Goal: Transaction & Acquisition: Purchase product/service

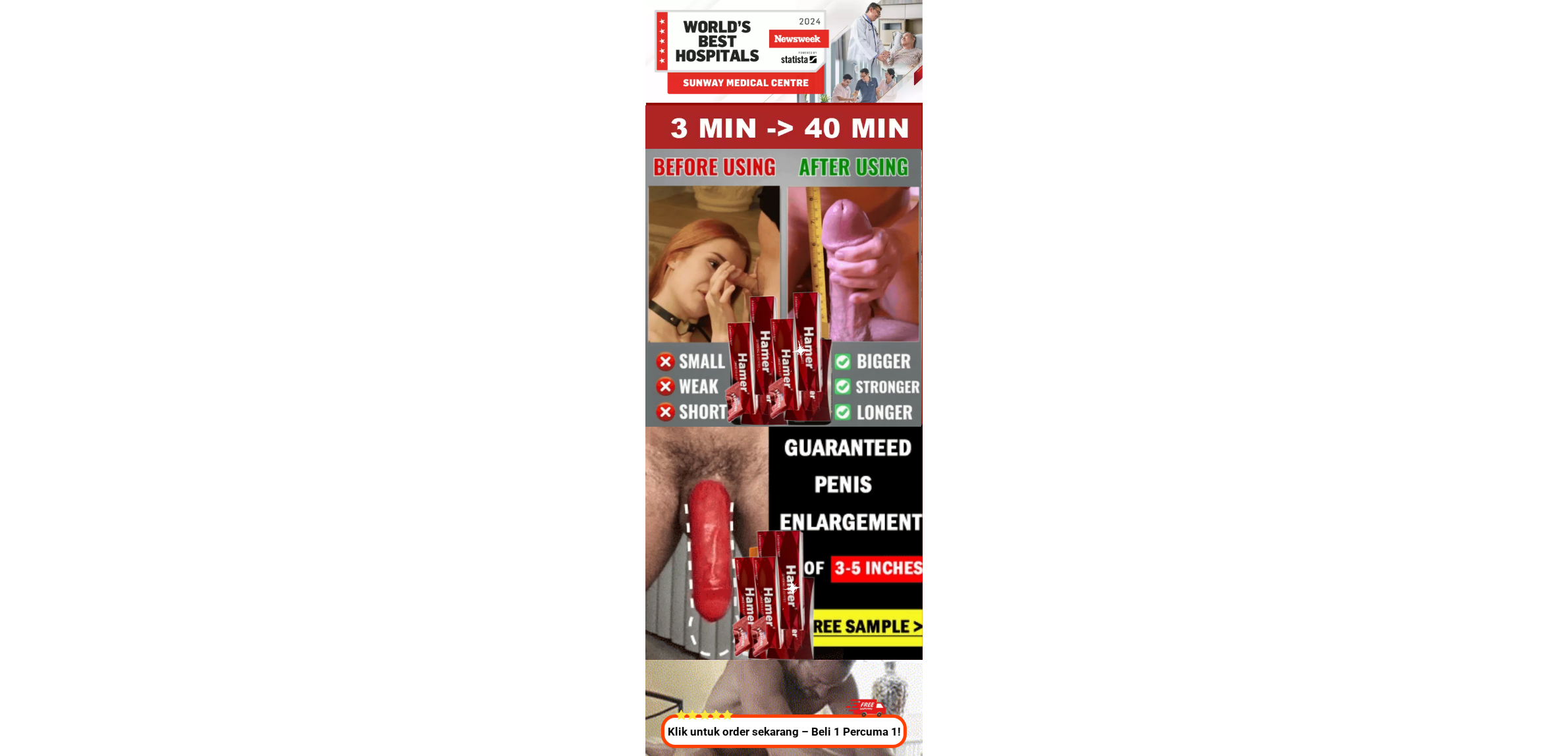
drag, startPoint x: 1262, startPoint y: 329, endPoint x: 1200, endPoint y: 289, distance: 73.8
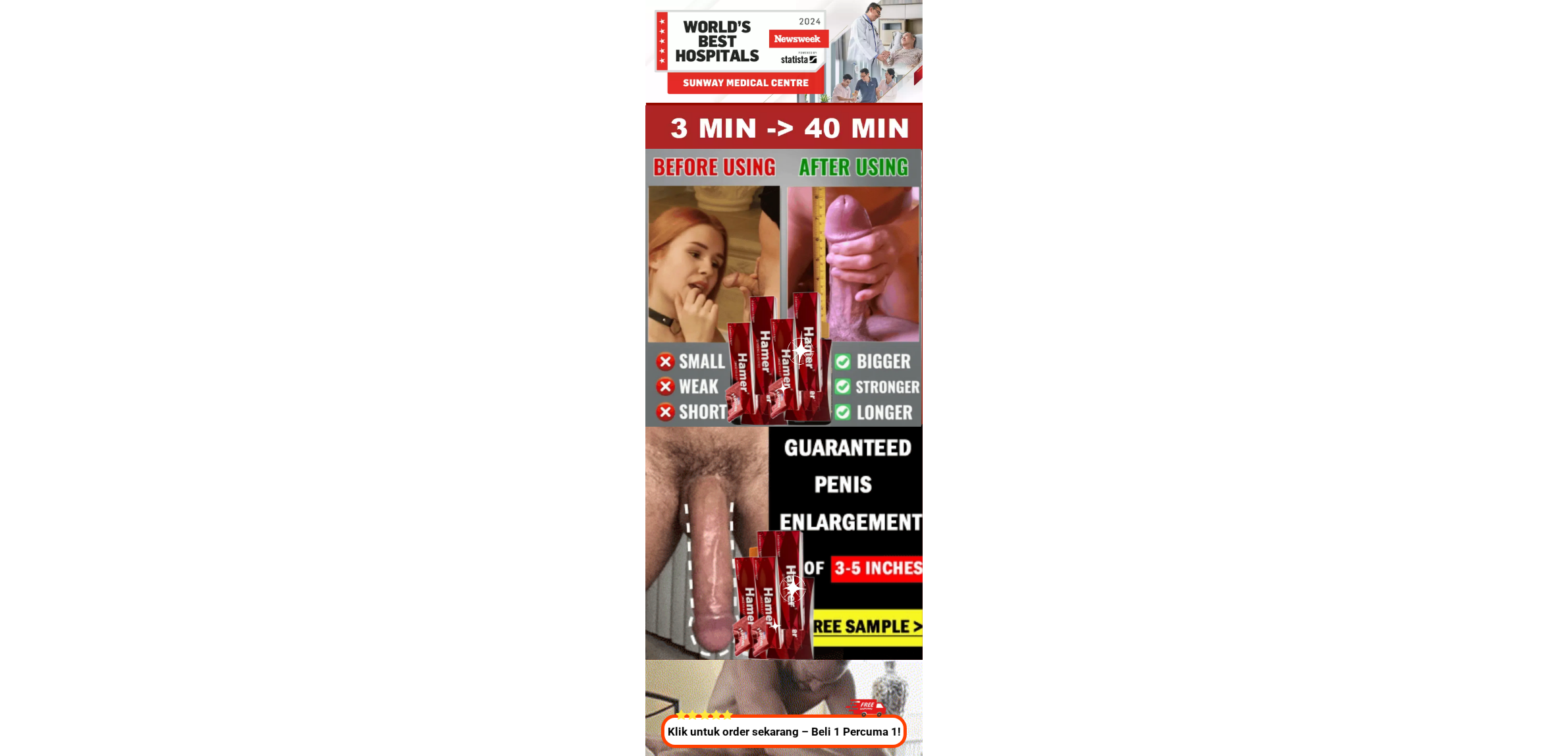
click at [783, 742] on div at bounding box center [782, 732] width 245 height 33
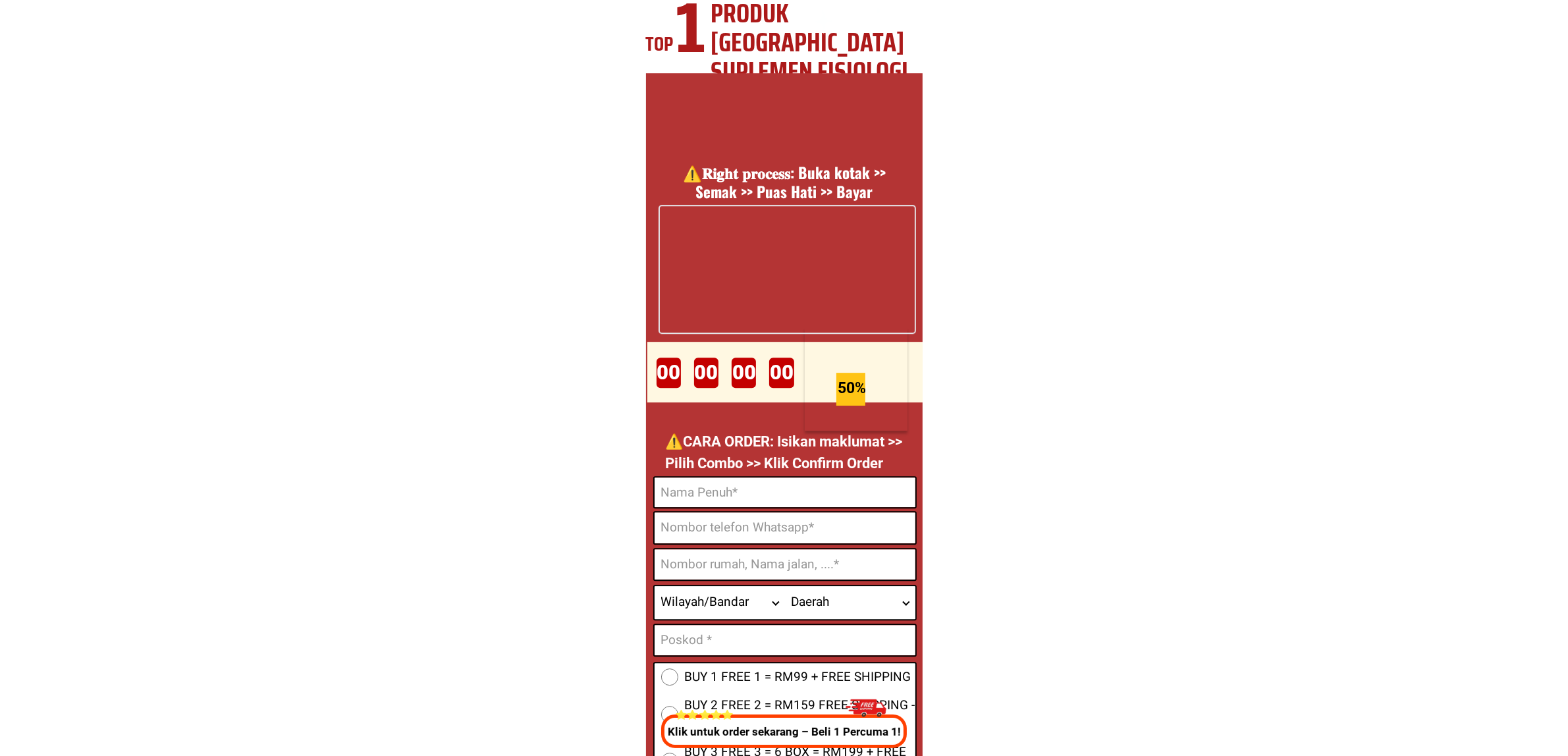
scroll to position [4897, 0]
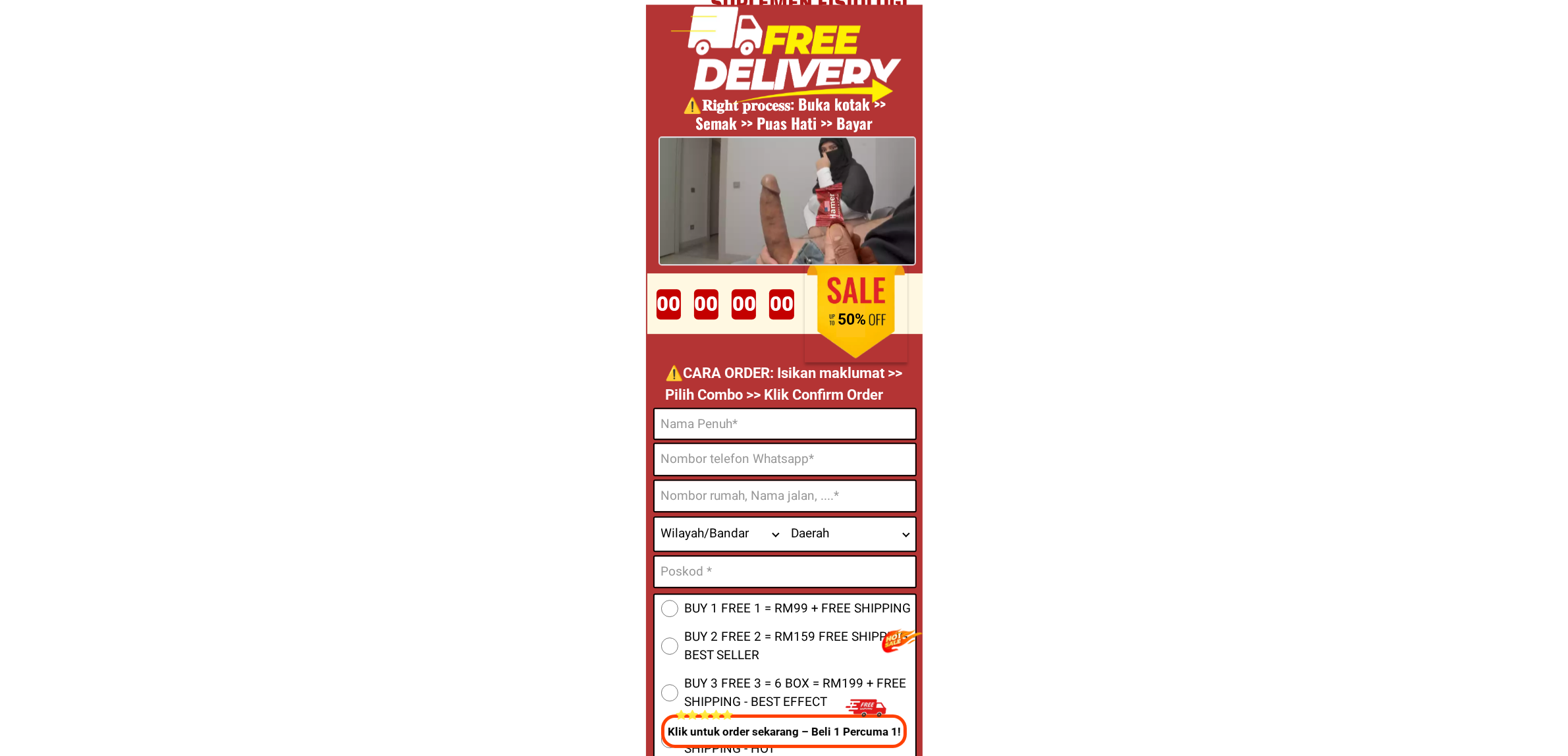
click at [716, 430] on input "Input full_name" at bounding box center [785, 424] width 261 height 29
paste input "[PERSON_NAME]"
type input "[PERSON_NAME]"
click at [729, 481] on input "Input address" at bounding box center [785, 496] width 261 height 30
click at [716, 461] on input "Input phone_number" at bounding box center [785, 459] width 261 height 31
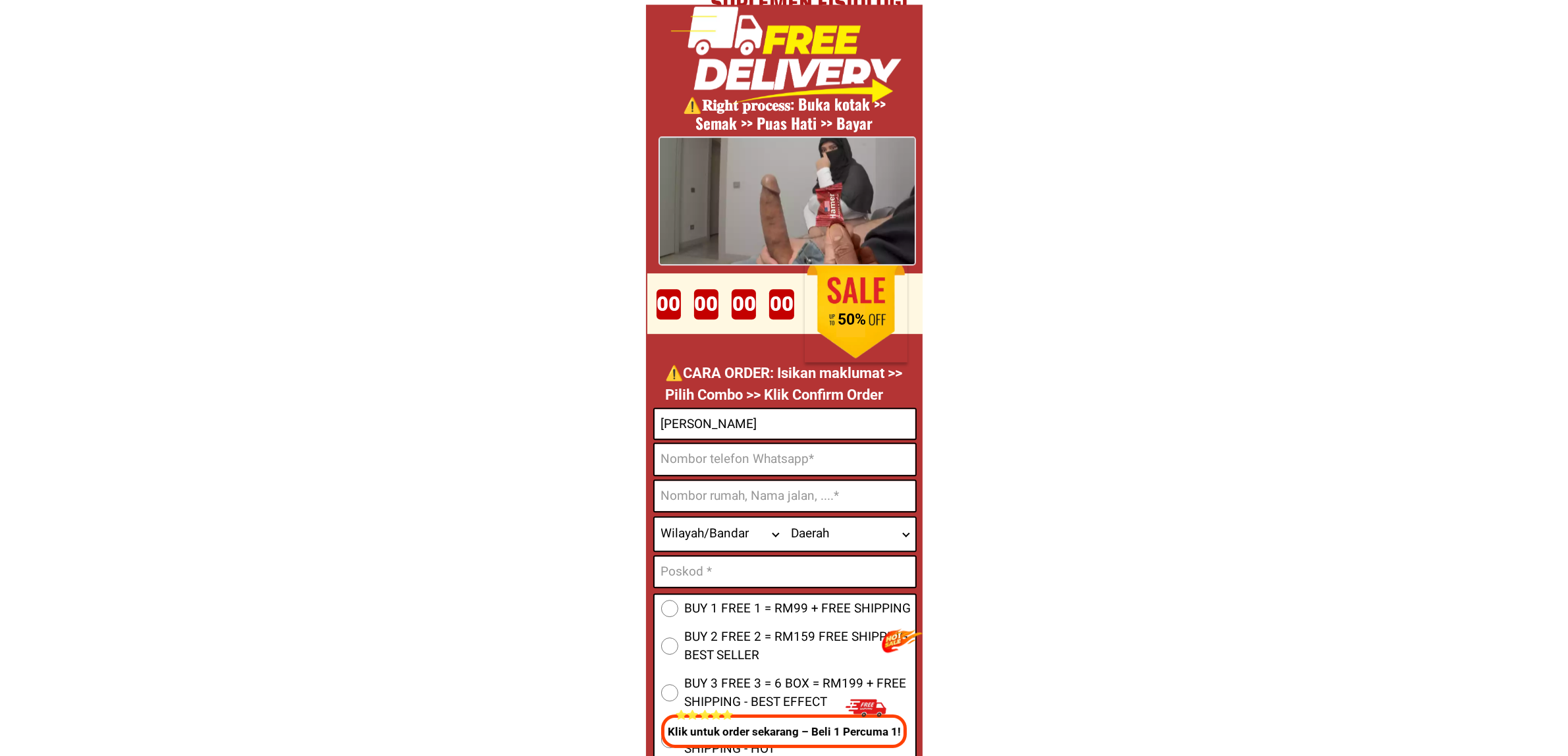
paste input "019.3864199"
click at [683, 463] on input "019.3864199" at bounding box center [785, 459] width 261 height 31
type input "0193864199"
drag, startPoint x: 705, startPoint y: 496, endPoint x: 719, endPoint y: 501, distance: 14.9
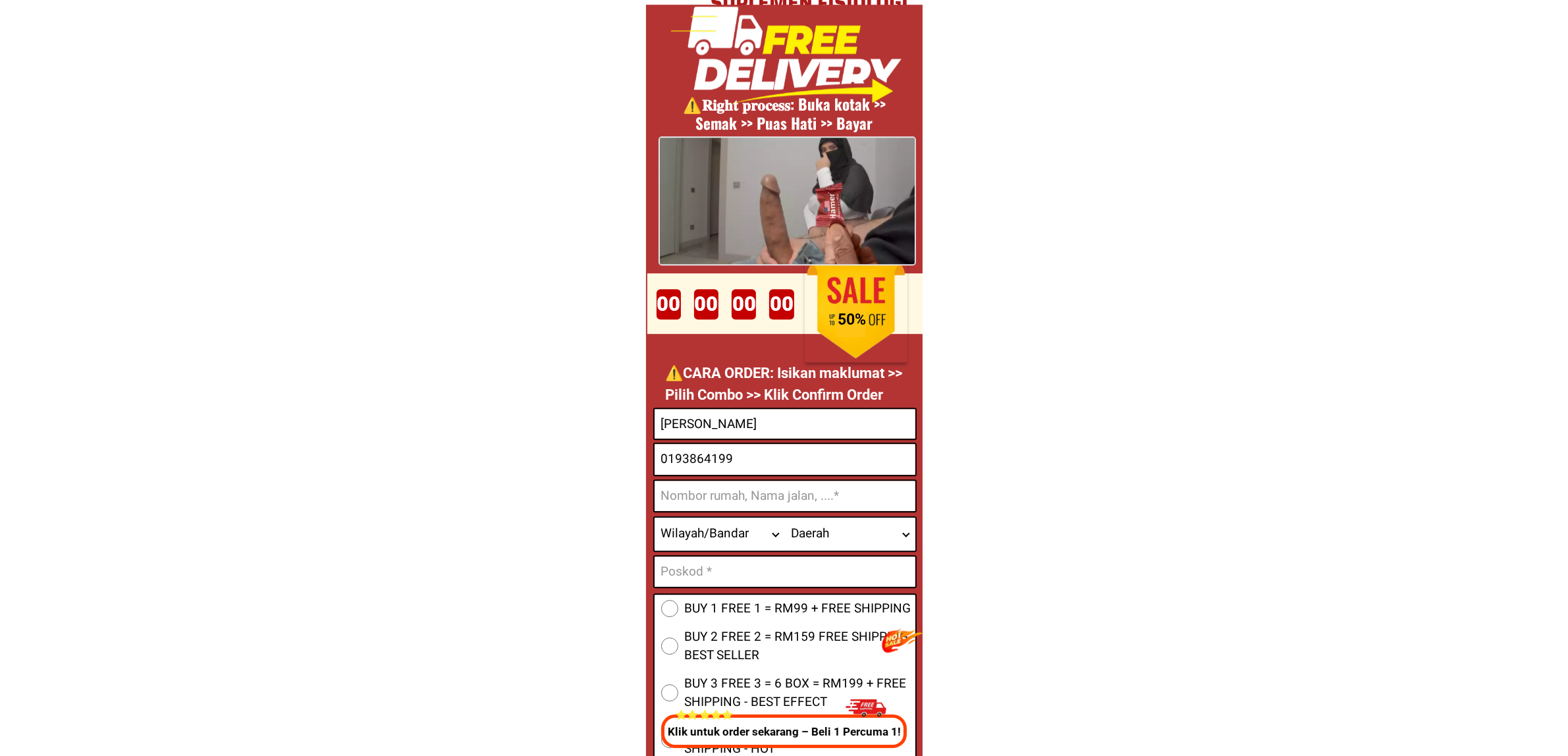
click at [705, 495] on input "Input address" at bounding box center [785, 496] width 261 height 30
paste input "[DOMAIN_NAME] [GEOGRAPHIC_DATA]..pasir skar"
type input "[DOMAIN_NAME] [GEOGRAPHIC_DATA]..pasir skar"
click at [705, 535] on select "Wilayah/[GEOGRAPHIC_DATA] [GEOGRAPHIC_DATA] [GEOGRAPHIC_DATA] [GEOGRAPHIC_DATA]…" at bounding box center [720, 535] width 130 height 33
select select "60_R4444411"
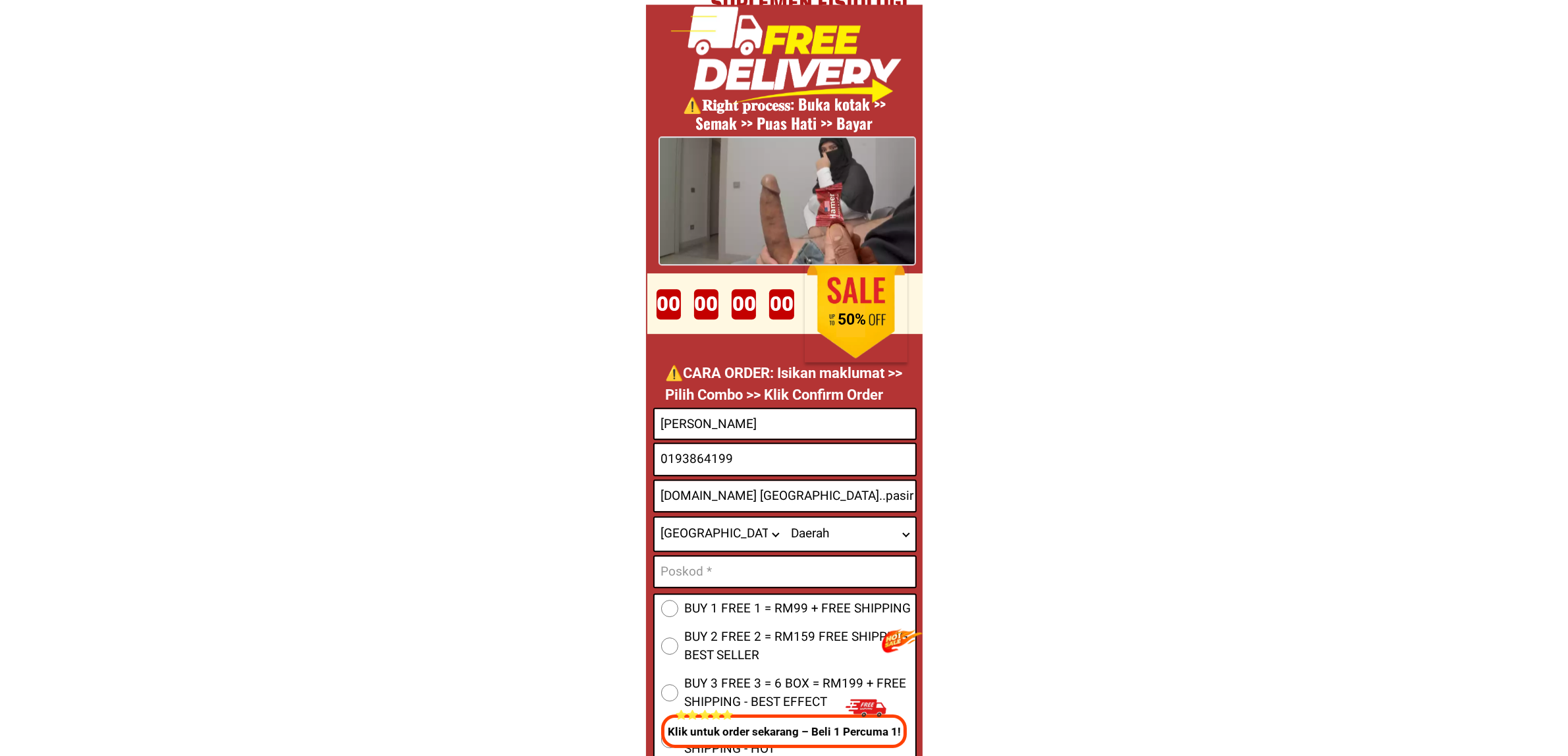
click at [655, 518] on select "Wilayah/[GEOGRAPHIC_DATA] [GEOGRAPHIC_DATA] [GEOGRAPHIC_DATA] [GEOGRAPHIC_DATA]…" at bounding box center [720, 535] width 130 height 33
click at [829, 543] on select "Daerah Ajil Al Muktatfi Billah Shah Ayer Puteh Besut [GEOGRAPHIC_DATA] [GEOGRAP…" at bounding box center [850, 535] width 130 height 33
select select "60_R6000023"
click at [785, 518] on select "Daerah Ajil Al Muktatfi Billah Shah Ayer Puteh Besut [GEOGRAPHIC_DATA] [GEOGRAP…" at bounding box center [850, 535] width 130 height 33
drag, startPoint x: 765, startPoint y: 573, endPoint x: 807, endPoint y: 574, distance: 42.0
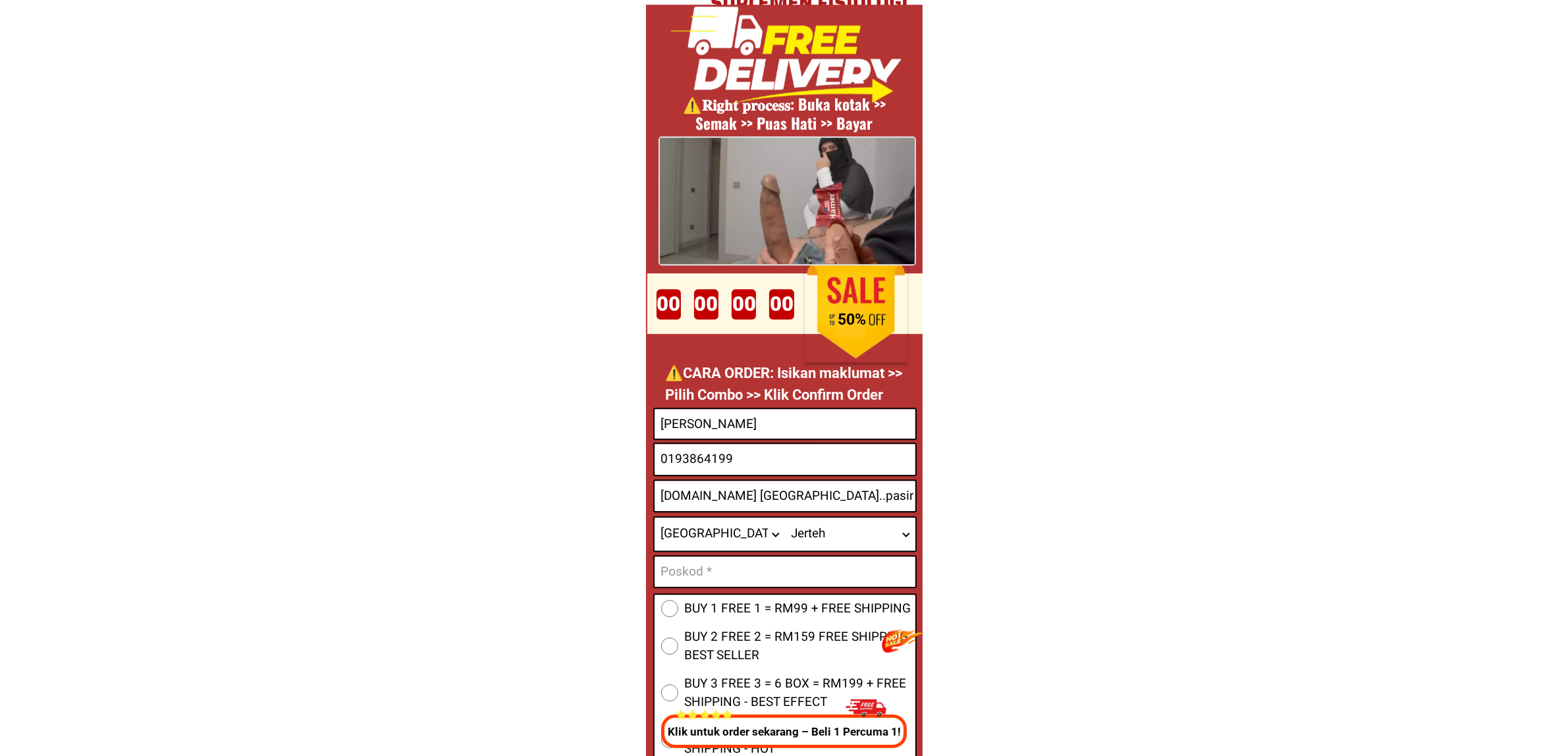
click at [765, 573] on input "Input text_input_1" at bounding box center [785, 571] width 261 height 30
paste input "22000"
type input "22000"
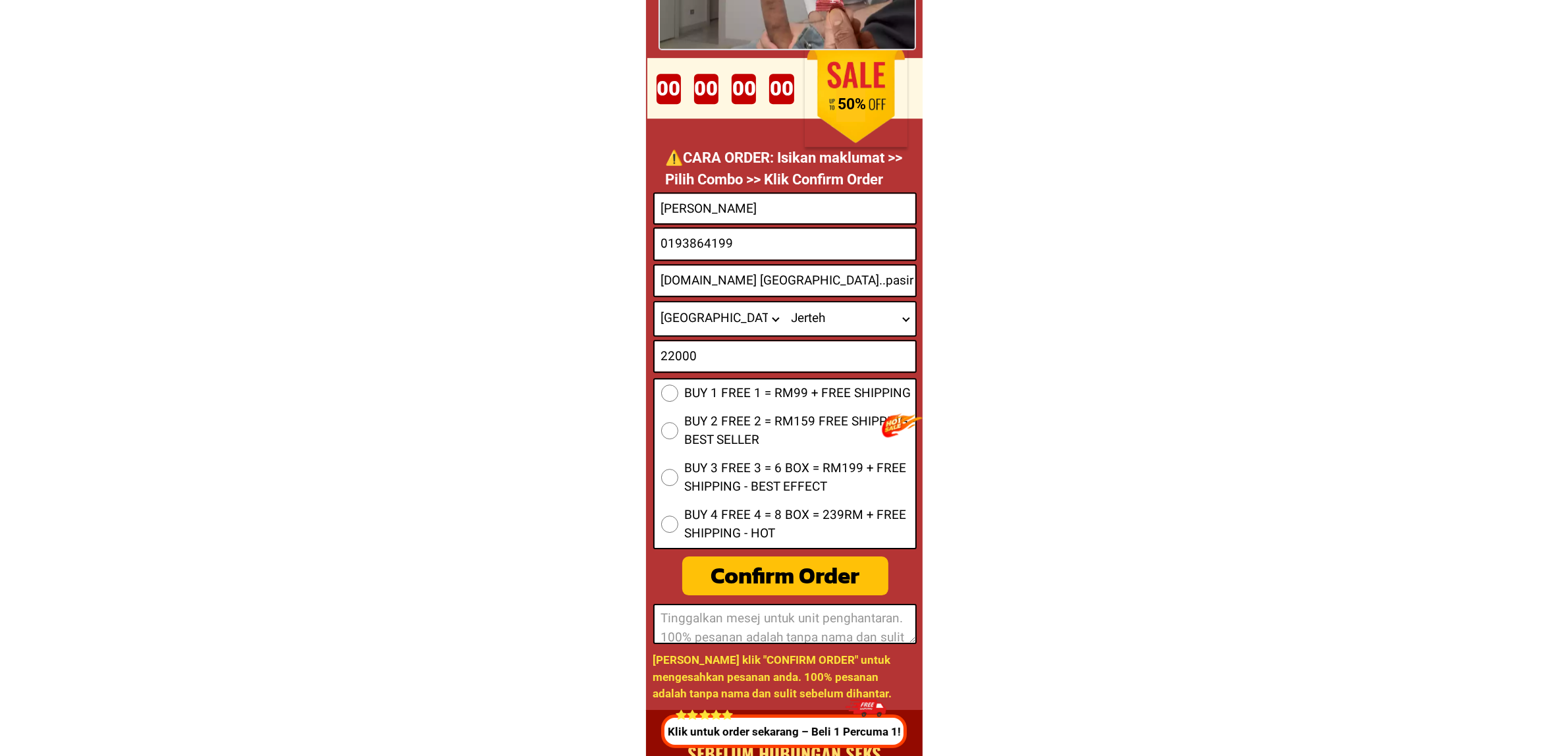
scroll to position [5144, 0]
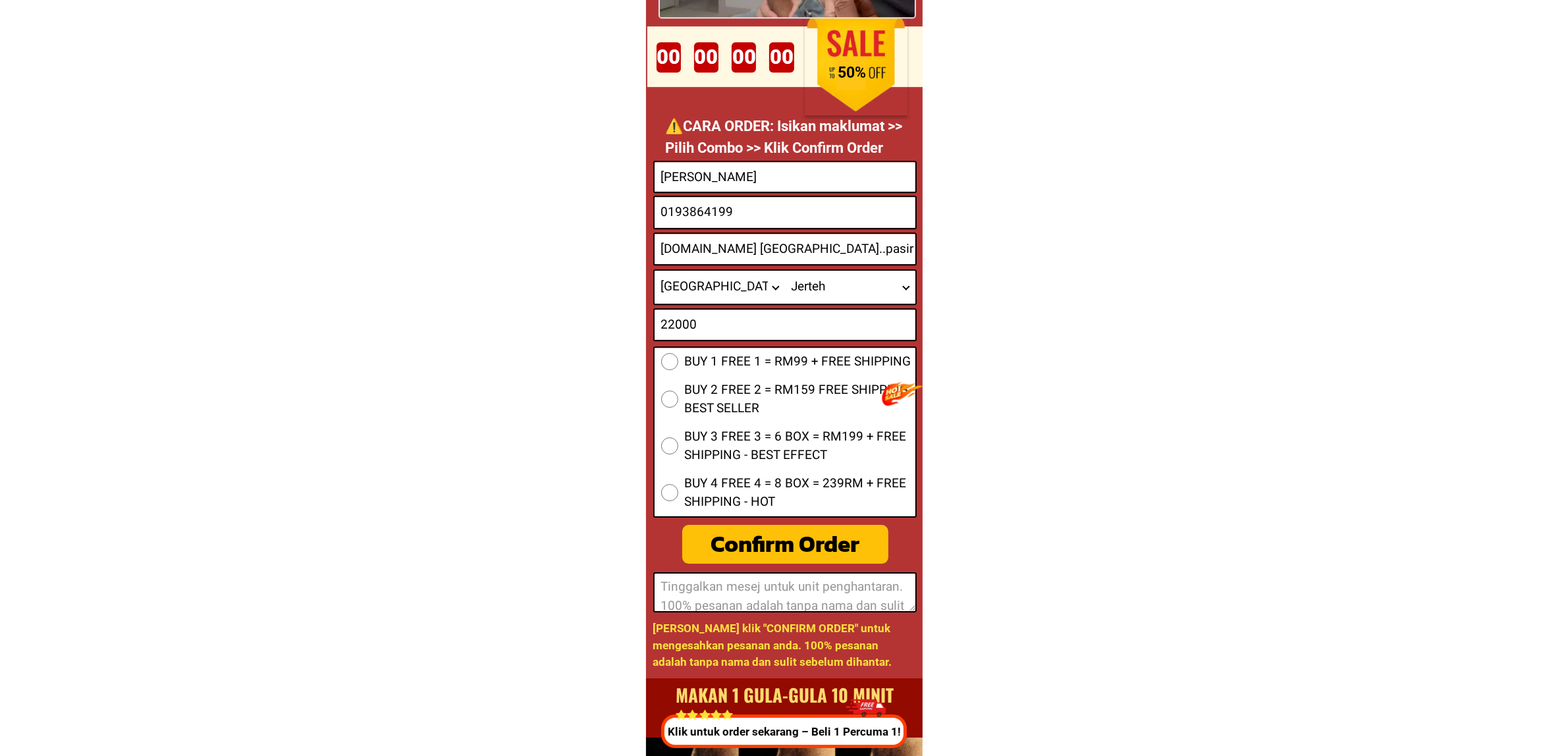
click at [736, 369] on span "BUY 1 FREE 1 = RM99 + FREE SHIPPING" at bounding box center [797, 362] width 226 height 20
click at [679, 369] on input "BUY 1 FREE 1 = RM99 + FREE SHIPPING" at bounding box center [669, 360] width 17 height 17
click at [792, 538] on div "Confirm Order" at bounding box center [785, 544] width 208 height 35
radio input "true"
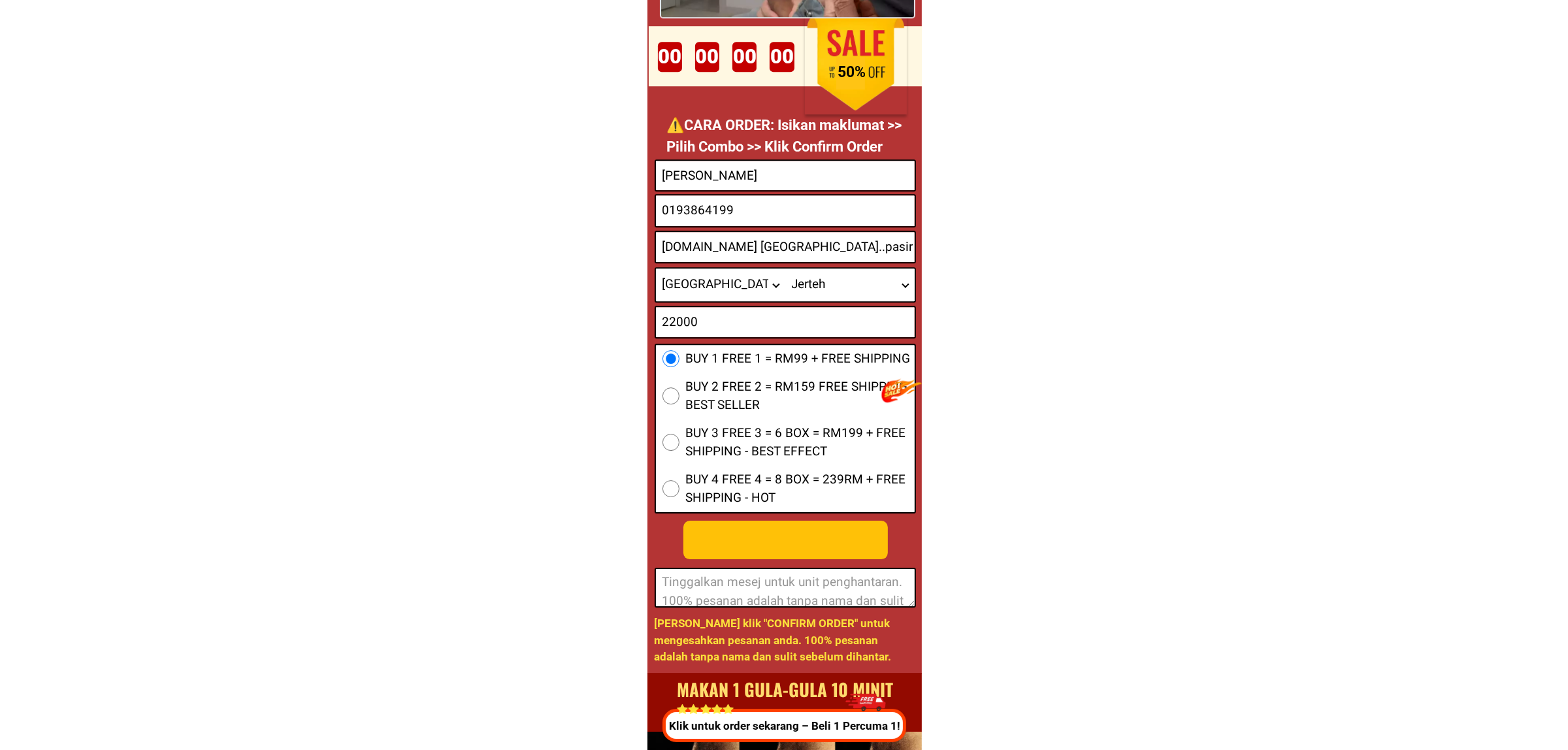
scroll to position [0, 0]
